Goal: Check status

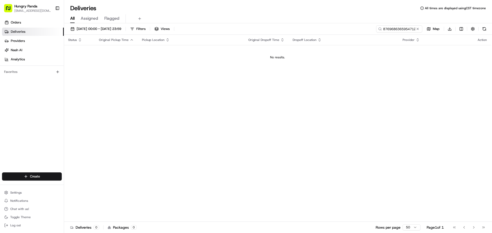
drag, startPoint x: 418, startPoint y: 27, endPoint x: 401, endPoint y: 28, distance: 17.2
click at [418, 27] on button at bounding box center [417, 28] width 5 height 5
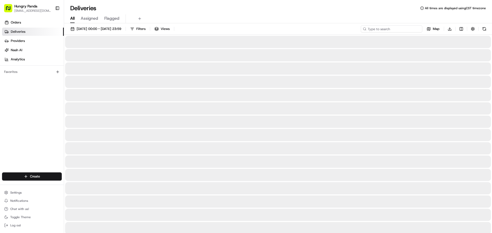
click at [391, 28] on input at bounding box center [391, 28] width 61 height 7
paste input "832974199505470898859"
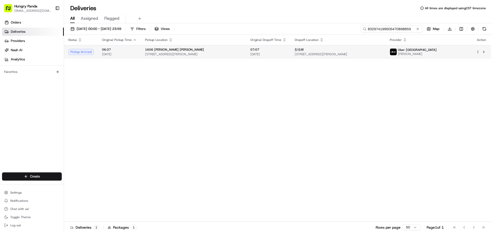
type input "832974199505470898859"
click at [246, 53] on td "[STREET_ADDRESS][PERSON_NAME][PERSON_NAME][PERSON_NAME]" at bounding box center [193, 52] width 105 height 14
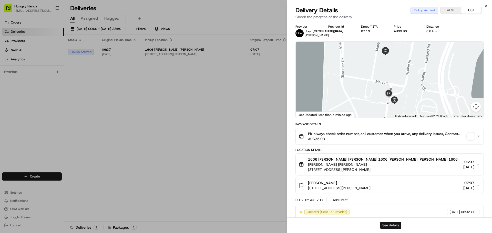
click at [390, 225] on button "See details" at bounding box center [390, 225] width 21 height 7
